Goal: Check status: Check status

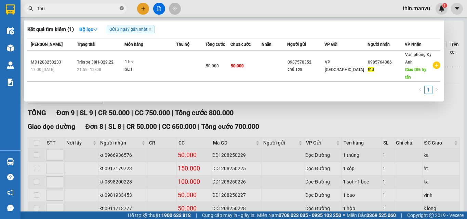
click at [120, 8] on icon "close-circle" at bounding box center [122, 8] width 4 height 4
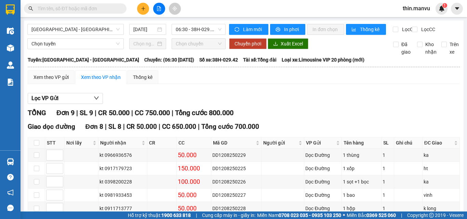
click at [120, 8] on span at bounding box center [122, 9] width 4 height 8
click at [101, 6] on input "text" at bounding box center [78, 9] width 81 height 8
click at [68, 4] on span at bounding box center [75, 8] width 102 height 10
click at [69, 11] on input "text" at bounding box center [78, 9] width 81 height 8
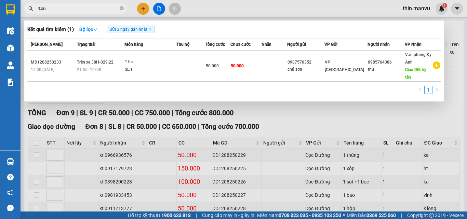
type input "9460"
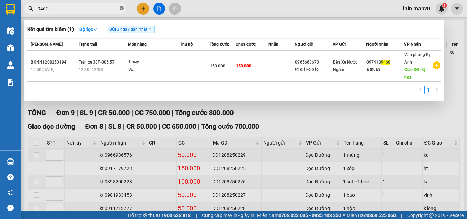
click at [122, 6] on span at bounding box center [122, 8] width 4 height 6
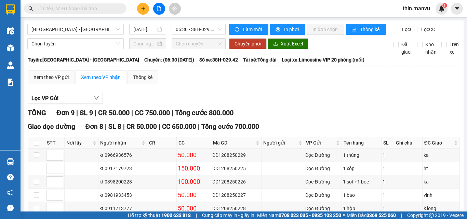
click at [84, 8] on input "text" at bounding box center [78, 9] width 81 height 8
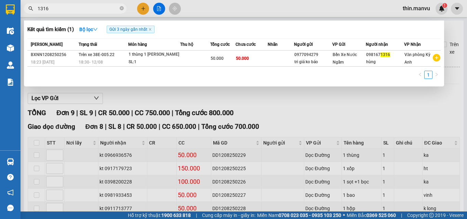
type input "1316"
drag, startPoint x: 121, startPoint y: 9, endPoint x: 109, endPoint y: 10, distance: 11.7
click at [119, 9] on span "1316" at bounding box center [75, 8] width 102 height 10
click at [109, 10] on input "1316" at bounding box center [78, 9] width 81 height 8
click at [120, 8] on icon "close-circle" at bounding box center [122, 8] width 4 height 4
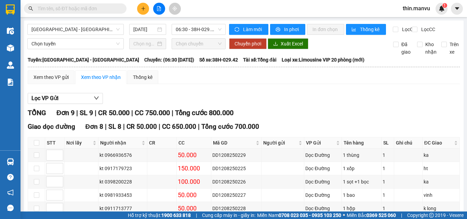
click at [111, 10] on input "text" at bounding box center [78, 9] width 81 height 8
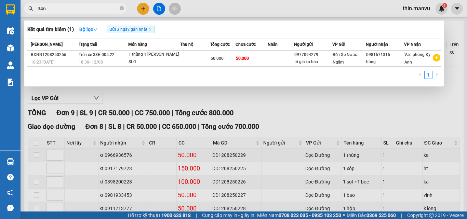
type input "3460"
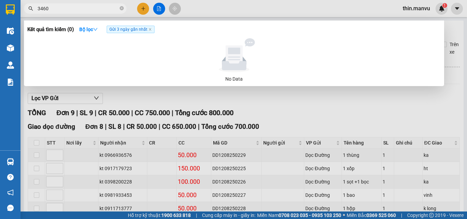
drag, startPoint x: 120, startPoint y: 9, endPoint x: 111, endPoint y: 9, distance: 8.9
click at [119, 9] on span "3460" at bounding box center [75, 8] width 102 height 10
click at [111, 9] on input "3460" at bounding box center [78, 9] width 81 height 8
click at [121, 9] on icon "close-circle" at bounding box center [122, 8] width 4 height 4
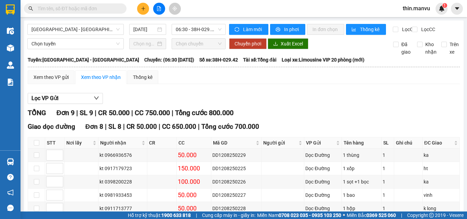
click at [111, 10] on input "text" at bounding box center [78, 9] width 81 height 8
click at [107, 12] on input "text" at bounding box center [78, 9] width 81 height 8
